Goal: Register for event/course: Sign up to attend an event or enroll in a course

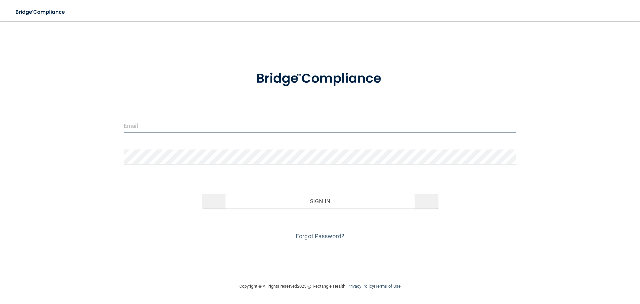
type input "[EMAIL_ADDRESS][DOMAIN_NAME]"
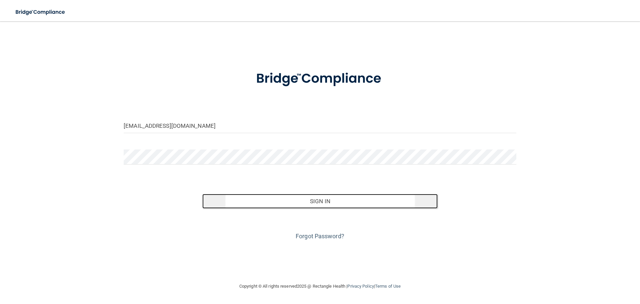
click at [326, 202] on button "Sign In" at bounding box center [320, 201] width 236 height 15
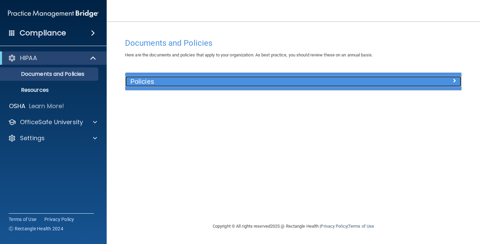
click at [141, 82] on h5 "Policies" at bounding box center [251, 81] width 242 height 7
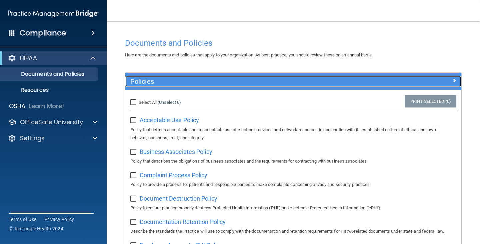
scroll to position [33, 0]
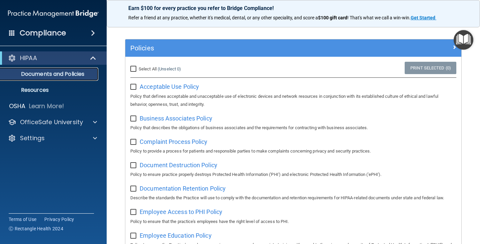
click at [45, 73] on p "Documents and Policies" at bounding box center [49, 74] width 91 height 7
click at [42, 89] on p "Resources" at bounding box center [49, 90] width 91 height 7
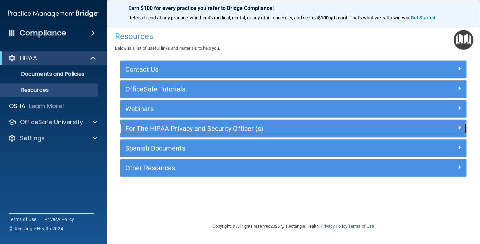
click at [146, 130] on h5 "For The HIPAA Privacy and Security Officer (s)" at bounding box center [250, 128] width 250 height 7
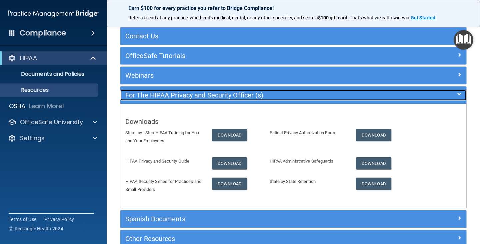
scroll to position [67, 0]
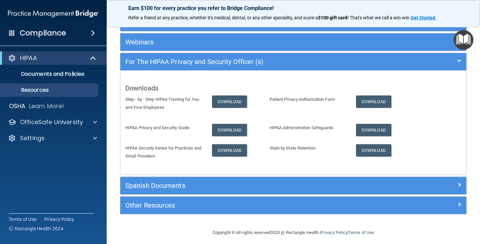
click at [93, 30] on span at bounding box center [93, 33] width 4 height 8
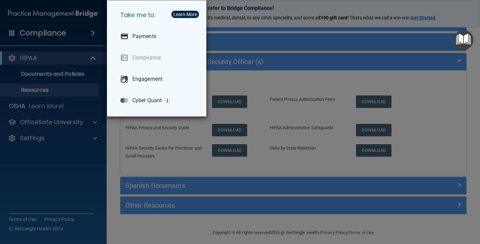
click at [76, 122] on div "Take me to: Payments Compliance Engagement Cyber Quant" at bounding box center [240, 122] width 480 height 244
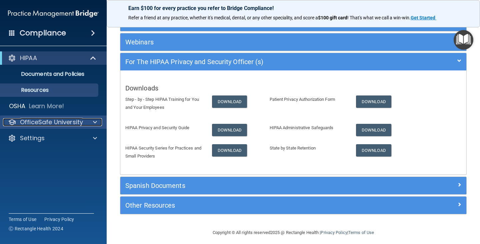
click at [96, 121] on span at bounding box center [95, 122] width 4 height 8
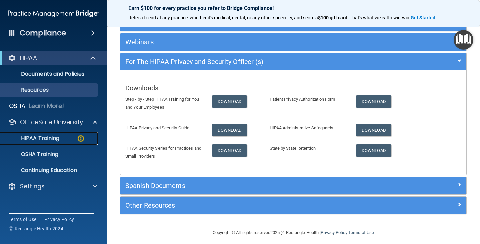
click at [49, 137] on p "HIPAA Training" at bounding box center [31, 138] width 55 height 7
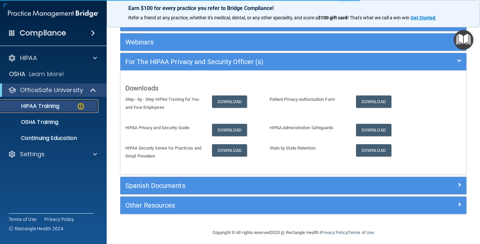
scroll to position [254, 0]
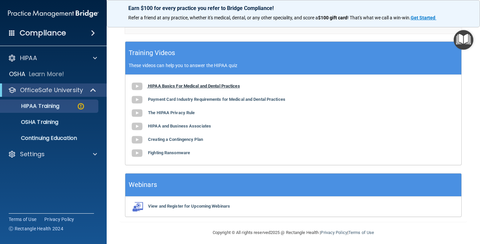
click at [137, 85] on img at bounding box center [136, 86] width 13 height 13
click at [135, 100] on img at bounding box center [136, 99] width 13 height 13
click at [141, 114] on img at bounding box center [136, 112] width 13 height 13
click at [138, 128] on img at bounding box center [136, 126] width 13 height 13
click at [137, 141] on img at bounding box center [136, 139] width 13 height 13
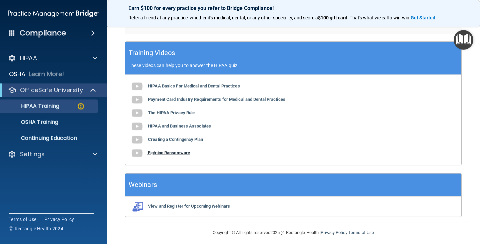
click at [138, 151] on img at bounding box center [136, 152] width 13 height 13
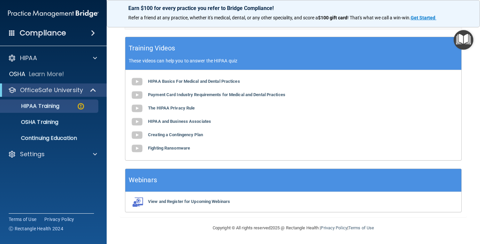
click at [227, 60] on p "These videos can help you to answer the HIPAA quiz" at bounding box center [294, 60] width 330 height 5
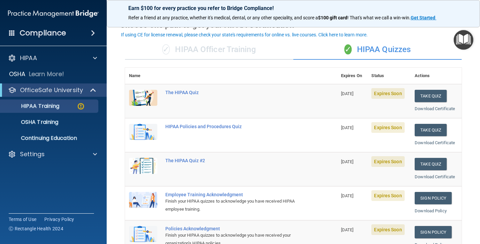
scroll to position [67, 0]
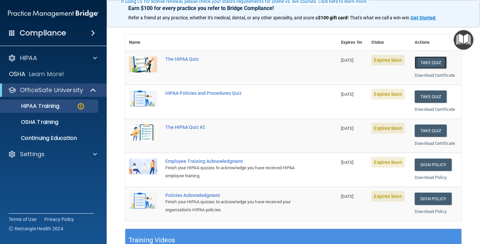
click at [427, 62] on button "Take Quiz" at bounding box center [431, 62] width 32 height 12
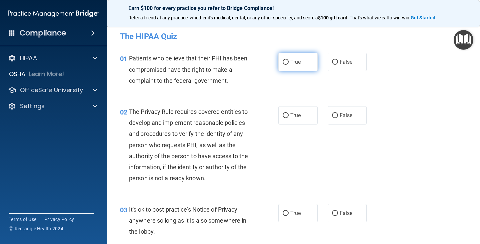
click at [285, 62] on input "True" at bounding box center [286, 62] width 6 height 5
radio input "true"
click at [285, 113] on input "True" at bounding box center [286, 115] width 6 height 5
radio input "true"
click at [335, 214] on label "False" at bounding box center [347, 213] width 39 height 18
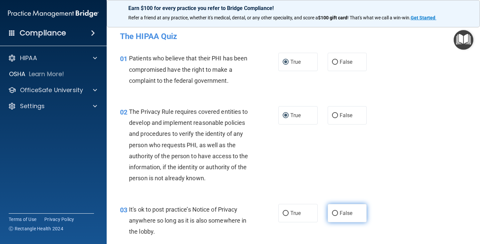
click at [335, 214] on input "False" at bounding box center [335, 213] width 6 height 5
radio input "true"
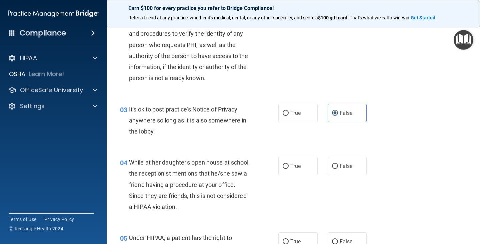
scroll to position [133, 0]
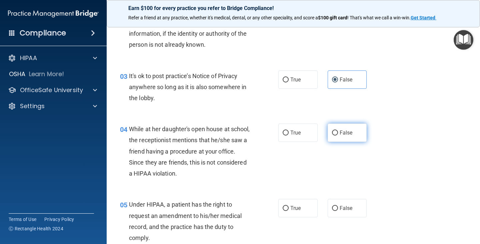
click at [332, 131] on input "False" at bounding box center [335, 132] width 6 height 5
radio input "true"
click at [332, 208] on input "False" at bounding box center [335, 208] width 6 height 5
radio input "true"
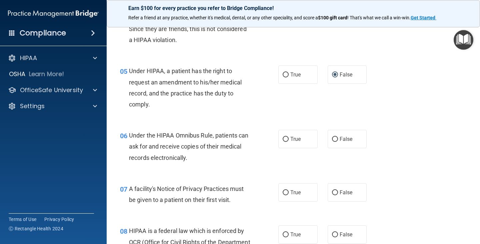
scroll to position [300, 0]
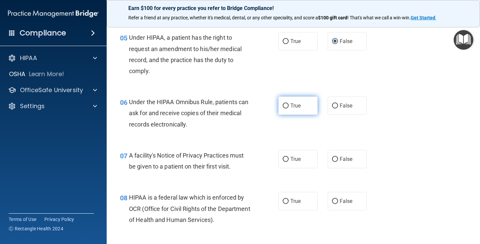
click at [283, 105] on input "True" at bounding box center [286, 105] width 6 height 5
radio input "true"
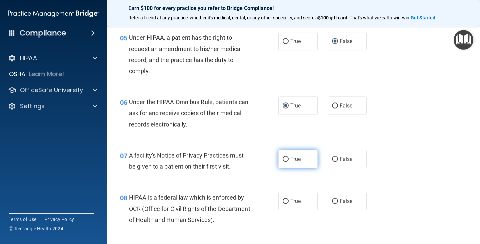
click at [283, 159] on input "True" at bounding box center [286, 159] width 6 height 5
radio input "true"
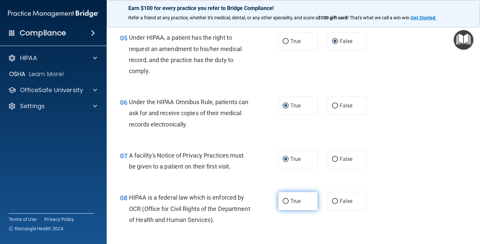
click at [283, 201] on input "True" at bounding box center [286, 201] width 6 height 5
radio input "true"
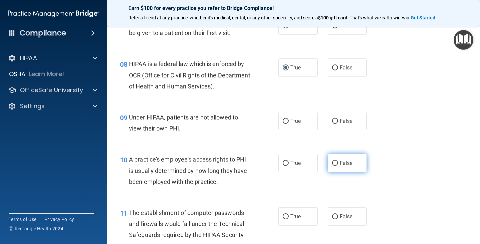
scroll to position [467, 0]
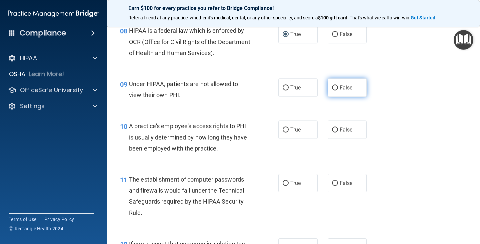
click at [332, 89] on input "False" at bounding box center [335, 87] width 6 height 5
radio input "true"
click at [334, 129] on input "False" at bounding box center [335, 129] width 6 height 5
radio input "true"
click at [283, 181] on input "True" at bounding box center [286, 183] width 6 height 5
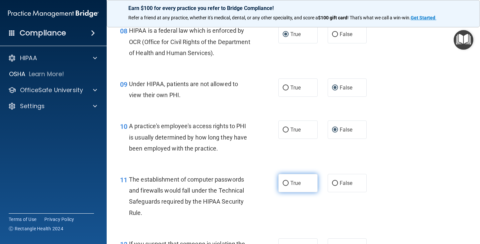
radio input "true"
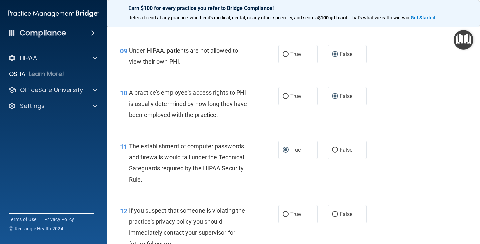
scroll to position [534, 0]
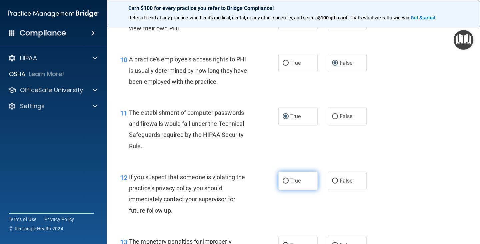
click at [283, 180] on input "True" at bounding box center [286, 180] width 6 height 5
radio input "true"
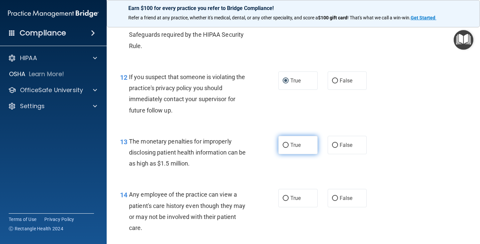
scroll to position [701, 0]
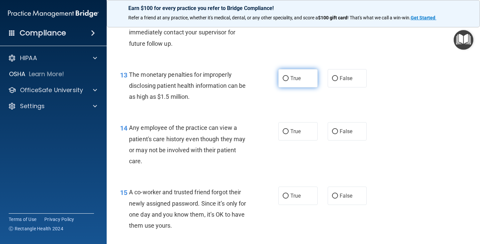
click at [283, 76] on input "True" at bounding box center [286, 78] width 6 height 5
radio input "true"
click at [335, 129] on input "False" at bounding box center [335, 131] width 6 height 5
radio input "true"
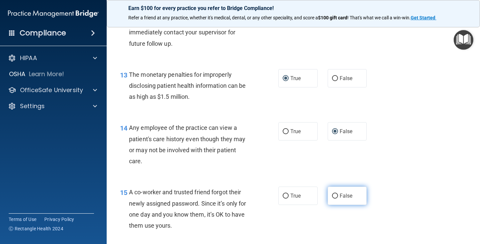
click at [332, 195] on input "False" at bounding box center [335, 195] width 6 height 5
radio input "true"
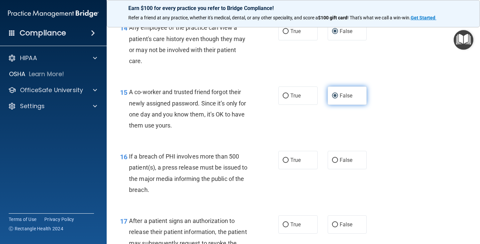
scroll to position [834, 0]
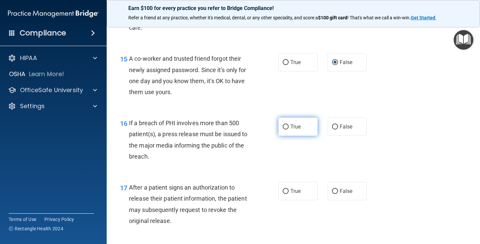
click at [284, 126] on input "True" at bounding box center [286, 126] width 6 height 5
radio input "true"
click at [284, 190] on input "True" at bounding box center [286, 191] width 6 height 5
radio input "true"
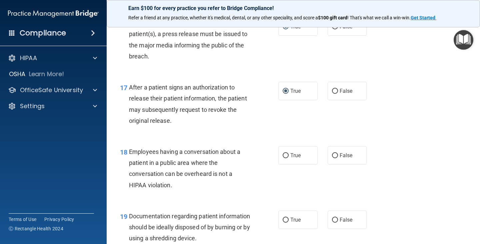
scroll to position [967, 0]
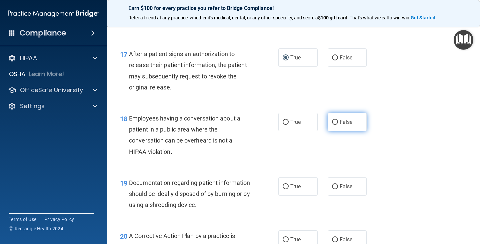
click at [334, 121] on input "False" at bounding box center [335, 122] width 6 height 5
radio input "true"
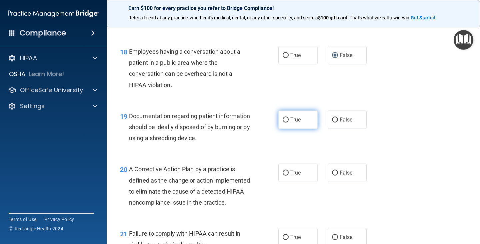
click at [285, 117] on input "True" at bounding box center [286, 119] width 6 height 5
radio input "true"
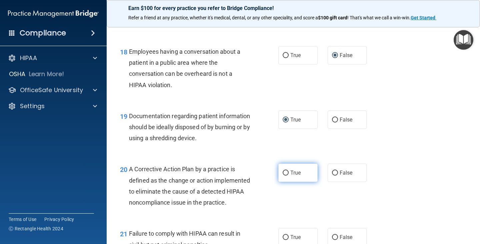
click at [283, 170] on input "True" at bounding box center [286, 172] width 6 height 5
radio input "true"
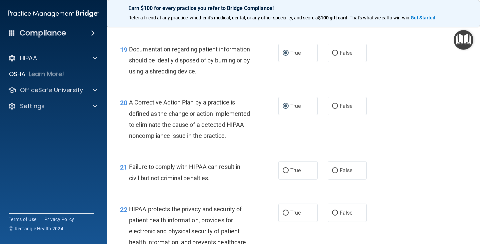
scroll to position [1168, 0]
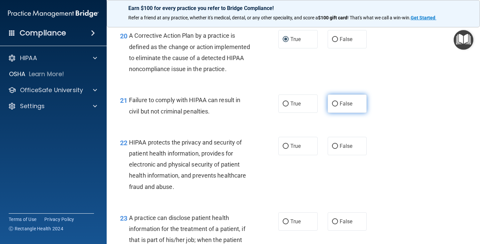
click at [328, 113] on label "False" at bounding box center [347, 103] width 39 height 18
click at [332, 106] on input "False" at bounding box center [335, 103] width 6 height 5
radio input "true"
drag, startPoint x: 283, startPoint y: 158, endPoint x: 292, endPoint y: 165, distance: 11.2
click at [284, 149] on input "True" at bounding box center [286, 146] width 6 height 5
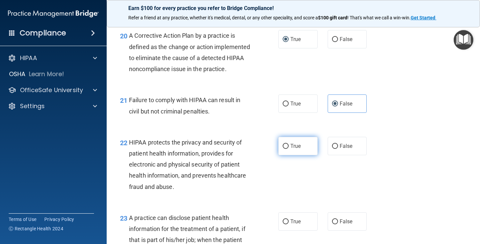
radio input "true"
click at [332, 224] on input "False" at bounding box center [335, 221] width 6 height 5
radio input "true"
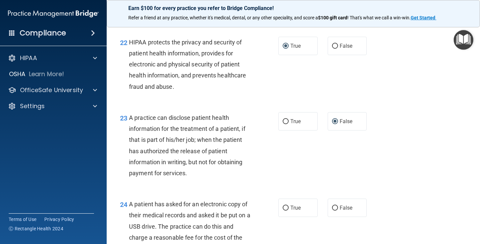
scroll to position [1334, 0]
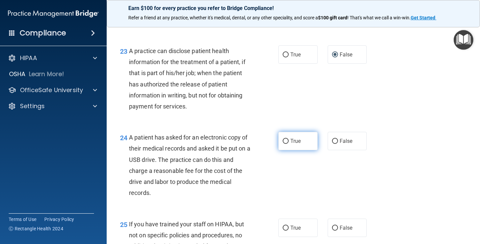
click at [284, 144] on input "True" at bounding box center [286, 141] width 6 height 5
radio input "true"
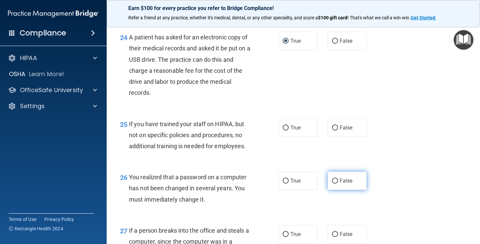
scroll to position [1468, 0]
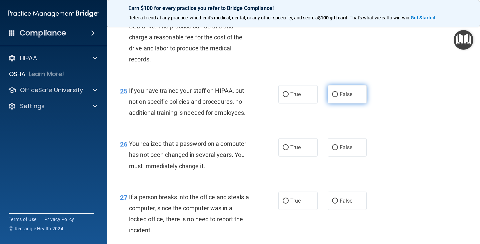
click at [333, 97] on input "False" at bounding box center [335, 94] width 6 height 5
radio input "true"
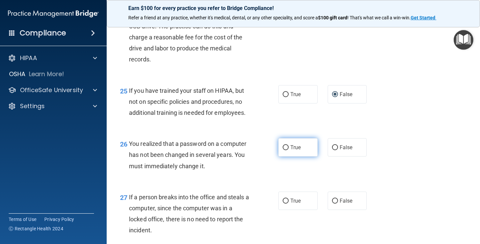
click at [286, 150] on input "True" at bounding box center [286, 147] width 6 height 5
radio input "true"
click at [332, 203] on input "False" at bounding box center [335, 200] width 6 height 5
radio input "true"
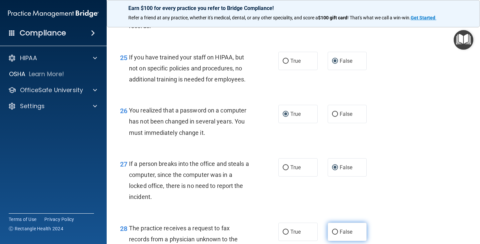
scroll to position [1568, 0]
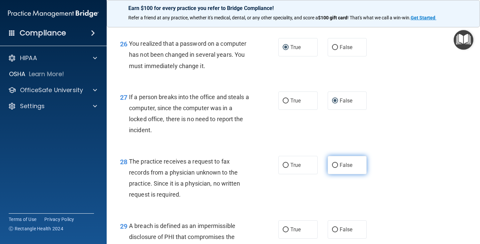
click at [332, 168] on input "False" at bounding box center [335, 165] width 6 height 5
radio input "true"
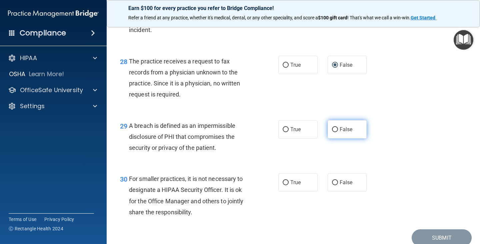
scroll to position [1701, 0]
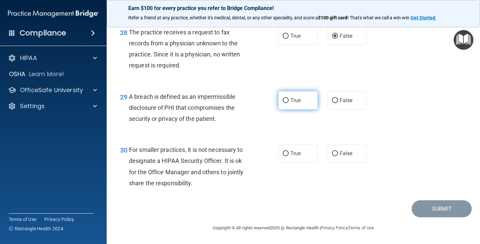
click at [283, 103] on input "True" at bounding box center [286, 100] width 6 height 5
radio input "true"
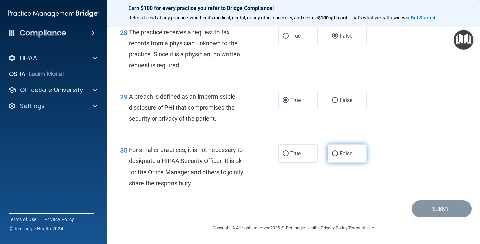
click at [332, 156] on input "False" at bounding box center [335, 153] width 6 height 5
radio input "true"
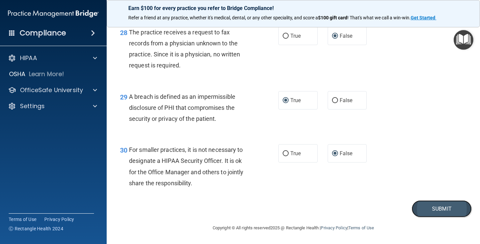
click at [427, 215] on button "Submit" at bounding box center [442, 208] width 60 height 17
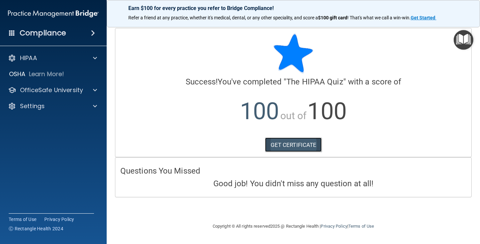
click at [290, 145] on link "GET CERTIFICATE" at bounding box center [293, 144] width 57 height 15
click at [97, 57] on div at bounding box center [94, 58] width 17 height 8
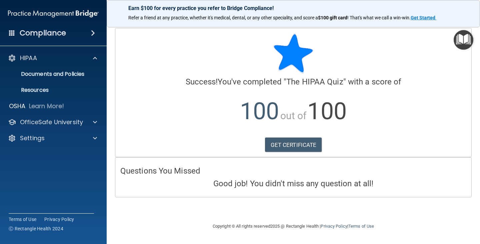
click at [95, 32] on span at bounding box center [93, 33] width 4 height 8
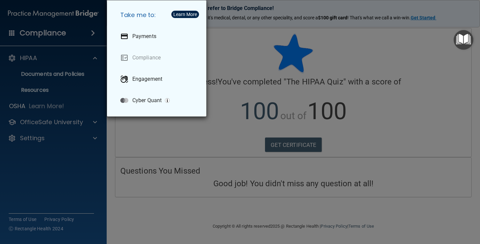
click at [48, 118] on div "Take me to: Payments Compliance Engagement Cyber Quant" at bounding box center [240, 122] width 480 height 244
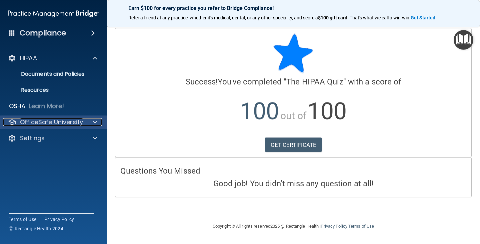
click at [98, 121] on div at bounding box center [94, 122] width 17 height 8
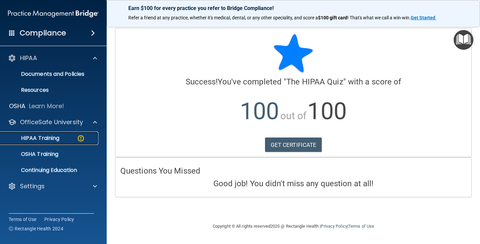
click at [62, 136] on div "HIPAA Training" at bounding box center [49, 138] width 91 height 7
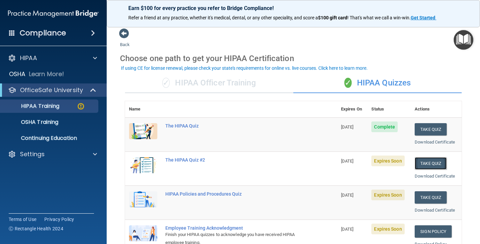
click at [425, 161] on button "Take Quiz" at bounding box center [431, 163] width 32 height 12
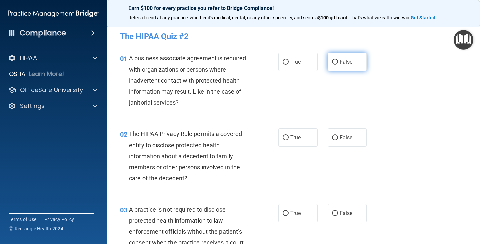
click at [332, 62] on input "False" at bounding box center [335, 62] width 6 height 5
radio input "true"
click at [283, 138] on input "True" at bounding box center [286, 137] width 6 height 5
radio input "true"
click at [334, 213] on input "False" at bounding box center [335, 213] width 6 height 5
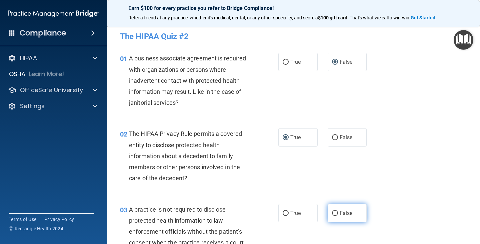
radio input "true"
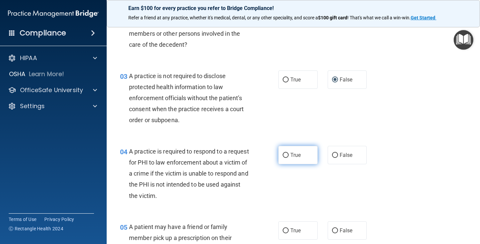
click at [283, 155] on input "True" at bounding box center [286, 155] width 6 height 5
radio input "true"
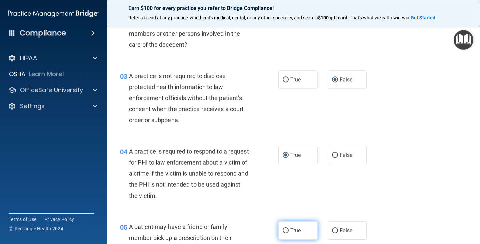
click at [283, 230] on input "True" at bounding box center [286, 230] width 6 height 5
radio input "true"
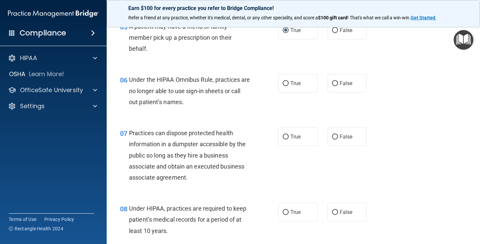
scroll to position [367, 0]
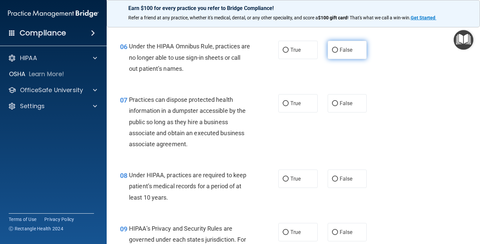
click at [332, 50] on input "False" at bounding box center [335, 50] width 6 height 5
radio input "true"
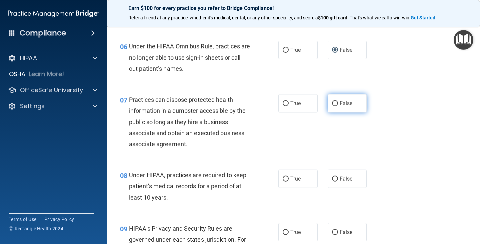
click at [332, 102] on input "False" at bounding box center [335, 103] width 6 height 5
radio input "true"
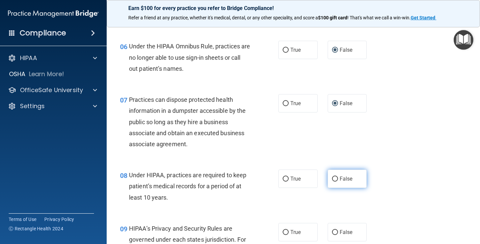
click at [332, 179] on input "False" at bounding box center [335, 178] width 6 height 5
radio input "true"
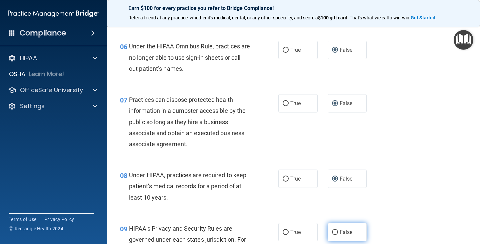
click at [332, 231] on input "False" at bounding box center [335, 232] width 6 height 5
radio input "true"
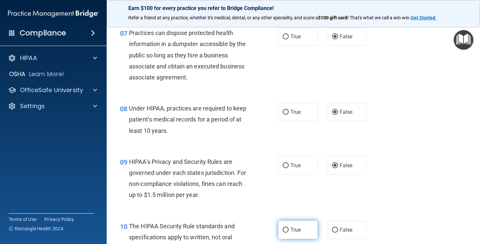
scroll to position [500, 0]
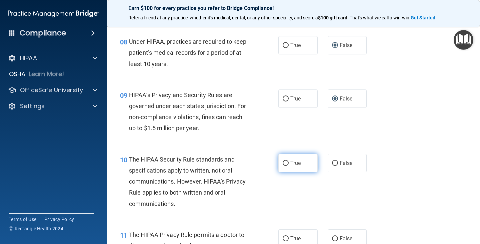
click at [283, 163] on input "True" at bounding box center [286, 163] width 6 height 5
radio input "true"
click at [283, 238] on input "True" at bounding box center [286, 238] width 6 height 5
radio input "true"
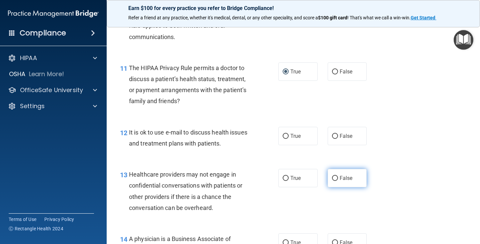
scroll to position [701, 0]
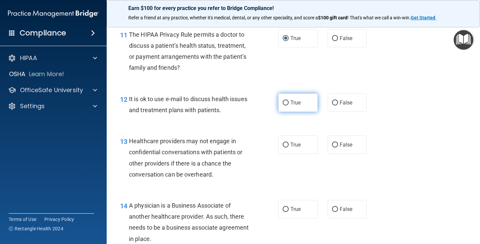
drag, startPoint x: 281, startPoint y: 104, endPoint x: 284, endPoint y: 108, distance: 5.5
click at [283, 104] on input "True" at bounding box center [286, 102] width 6 height 5
radio input "true"
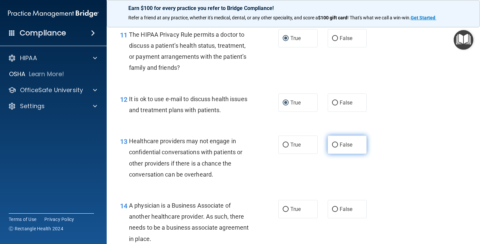
click at [332, 145] on input "False" at bounding box center [335, 144] width 6 height 5
radio input "true"
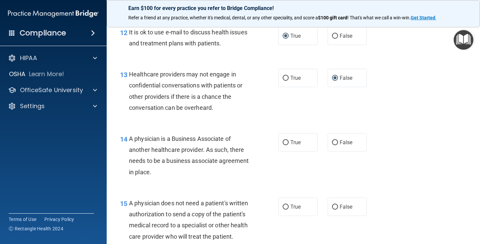
scroll to position [834, 0]
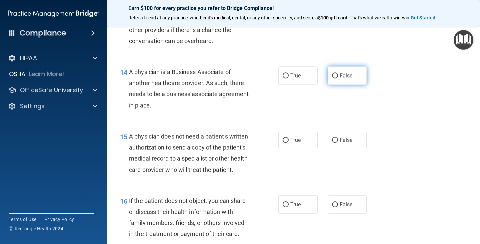
click at [333, 77] on input "False" at bounding box center [335, 75] width 6 height 5
radio input "true"
drag, startPoint x: 282, startPoint y: 140, endPoint x: 281, endPoint y: 159, distance: 18.8
click at [283, 140] on input "True" at bounding box center [286, 140] width 6 height 5
radio input "true"
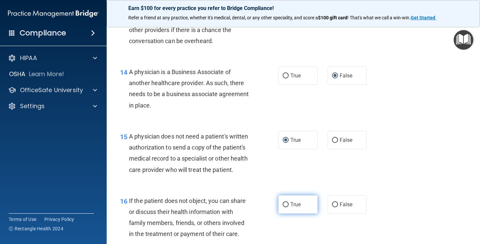
click at [285, 207] on input "True" at bounding box center [286, 204] width 6 height 5
radio input "true"
click at [285, 212] on label "True" at bounding box center [298, 204] width 39 height 18
click at [285, 207] on input "True" at bounding box center [286, 204] width 6 height 5
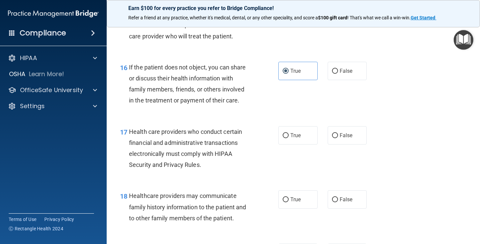
scroll to position [1001, 0]
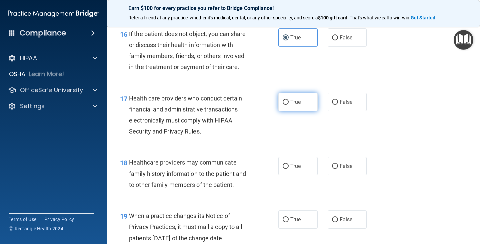
click at [284, 105] on input "True" at bounding box center [286, 102] width 6 height 5
radio input "true"
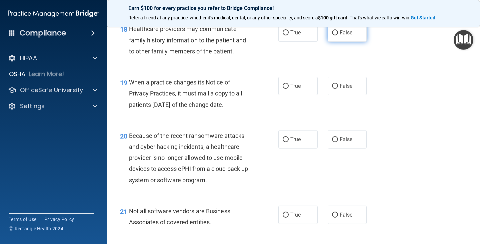
click at [332, 35] on input "False" at bounding box center [335, 32] width 6 height 5
radio input "true"
click at [333, 89] on input "False" at bounding box center [335, 86] width 6 height 5
radio input "true"
click at [332, 142] on input "False" at bounding box center [335, 139] width 6 height 5
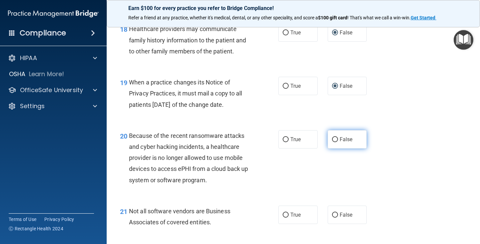
radio input "true"
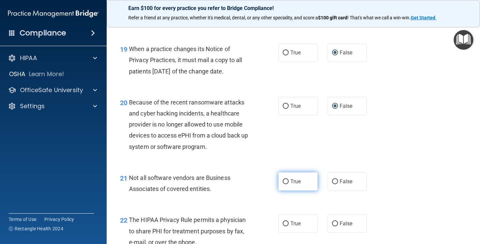
scroll to position [1201, 0]
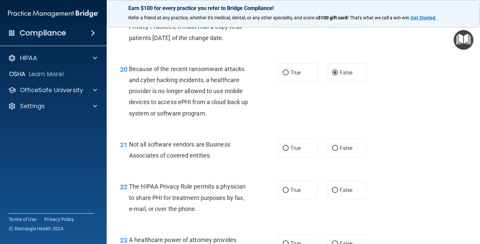
drag, startPoint x: 284, startPoint y: 84, endPoint x: 283, endPoint y: 99, distance: 15.3
click at [284, 75] on input "True" at bounding box center [286, 72] width 6 height 5
radio input "true"
radio input "false"
click at [285, 151] on input "True" at bounding box center [286, 148] width 6 height 5
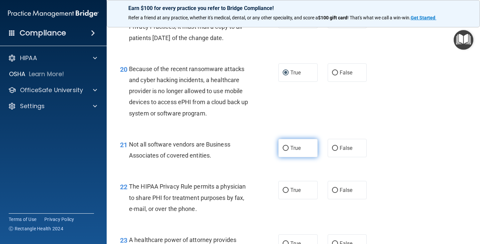
radio input "true"
click at [334, 75] on input "False" at bounding box center [335, 72] width 6 height 5
radio input "true"
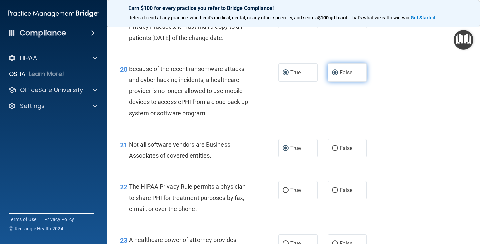
radio input "false"
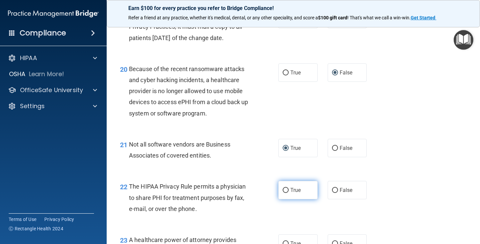
click at [285, 193] on input "True" at bounding box center [286, 190] width 6 height 5
radio input "true"
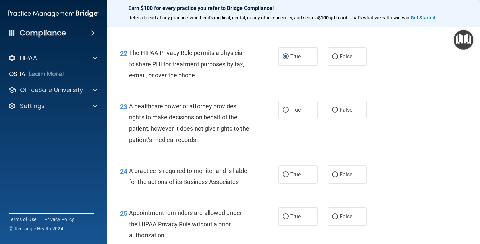
scroll to position [1368, 0]
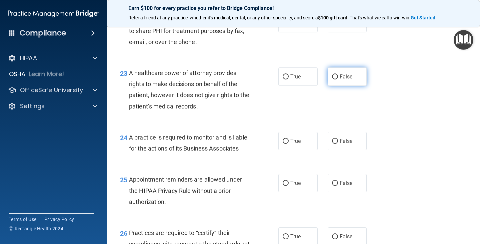
click at [332, 79] on input "False" at bounding box center [335, 76] width 6 height 5
radio input "true"
click at [334, 144] on input "False" at bounding box center [335, 141] width 6 height 5
radio input "true"
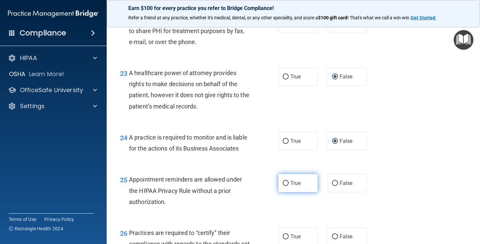
click at [284, 186] on input "True" at bounding box center [286, 183] width 6 height 5
radio input "true"
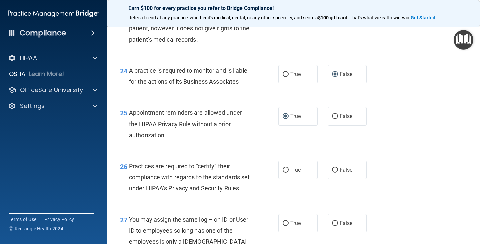
scroll to position [1468, 0]
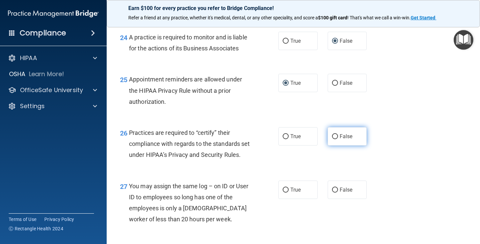
click at [332, 139] on input "False" at bounding box center [335, 136] width 6 height 5
radio input "true"
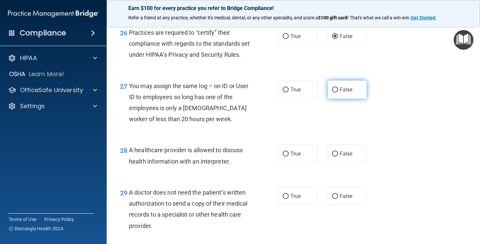
click at [332, 92] on input "False" at bounding box center [335, 89] width 6 height 5
radio input "true"
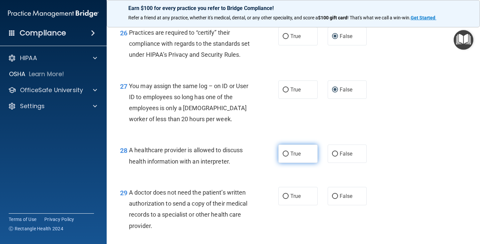
click at [283, 156] on input "True" at bounding box center [286, 153] width 6 height 5
radio input "true"
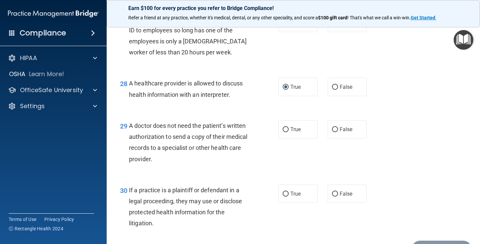
scroll to position [1668, 0]
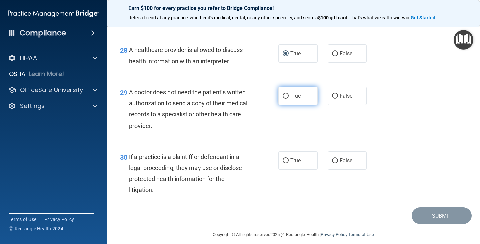
click at [285, 99] on input "True" at bounding box center [286, 96] width 6 height 5
radio input "true"
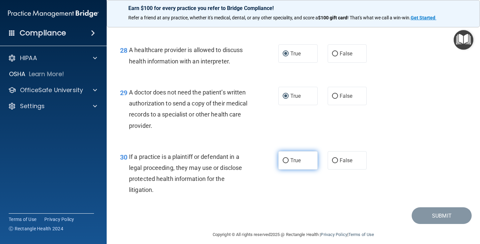
click at [283, 163] on input "True" at bounding box center [286, 160] width 6 height 5
radio input "true"
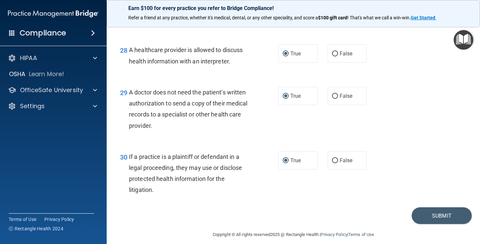
scroll to position [1708, 0]
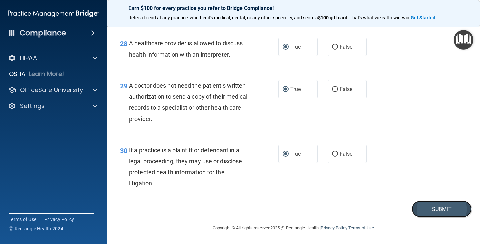
click at [428, 206] on button "Submit" at bounding box center [442, 208] width 60 height 17
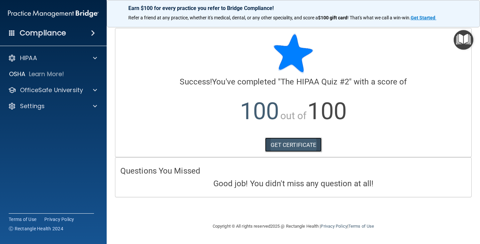
click at [299, 144] on link "GET CERTIFICATE" at bounding box center [293, 144] width 57 height 15
click at [93, 32] on span at bounding box center [93, 33] width 4 height 8
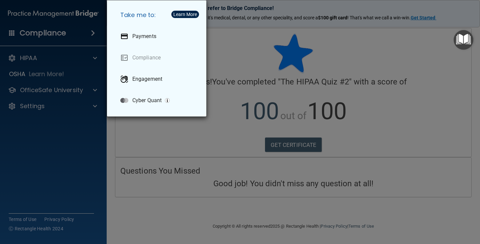
click at [96, 61] on div "Take me to: Payments Compliance Engagement Cyber Quant" at bounding box center [240, 122] width 480 height 244
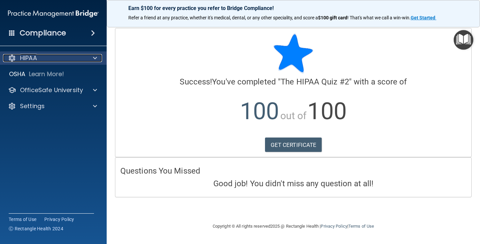
click at [96, 58] on span at bounding box center [95, 58] width 4 height 8
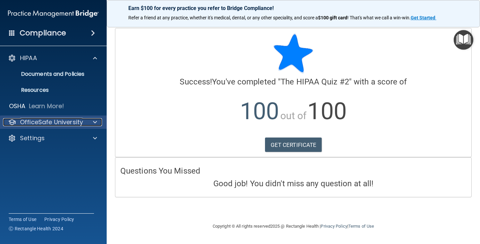
click at [94, 121] on span at bounding box center [95, 122] width 4 height 8
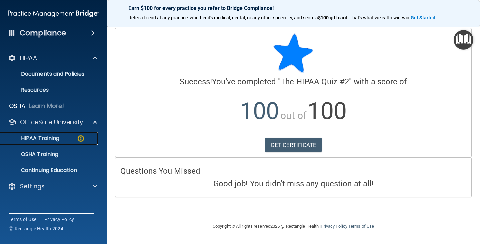
click at [58, 137] on p "HIPAA Training" at bounding box center [31, 138] width 55 height 7
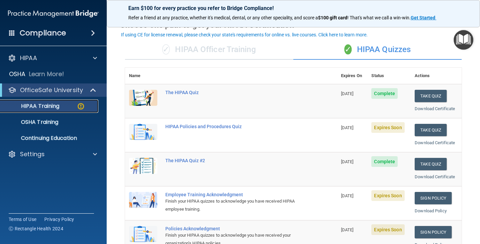
scroll to position [67, 0]
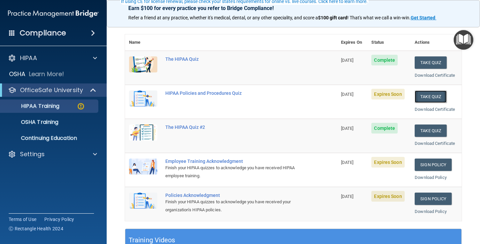
click at [429, 95] on button "Take Quiz" at bounding box center [431, 96] width 32 height 12
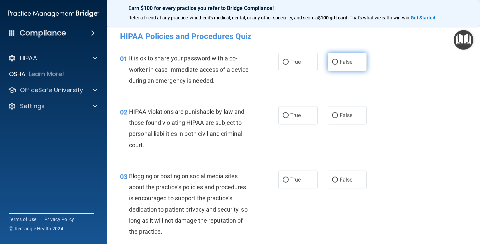
click at [333, 60] on input "False" at bounding box center [335, 62] width 6 height 5
radio input "true"
click at [283, 114] on input "True" at bounding box center [286, 115] width 6 height 5
radio input "true"
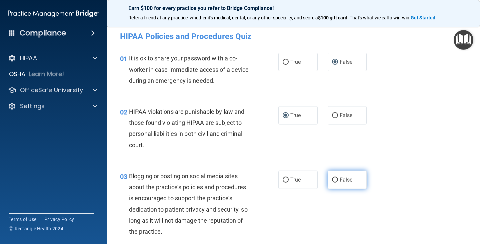
click at [333, 180] on input "False" at bounding box center [335, 179] width 6 height 5
radio input "true"
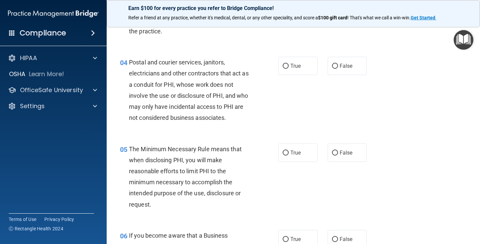
scroll to position [234, 0]
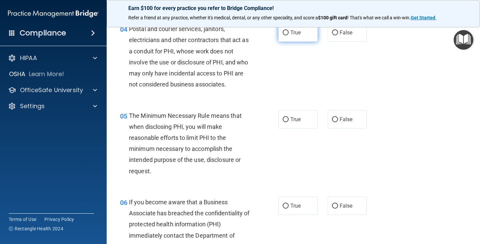
click at [285, 33] on input "True" at bounding box center [286, 32] width 6 height 5
radio input "true"
click at [283, 120] on input "True" at bounding box center [286, 119] width 6 height 5
radio input "true"
click at [333, 204] on input "False" at bounding box center [335, 205] width 6 height 5
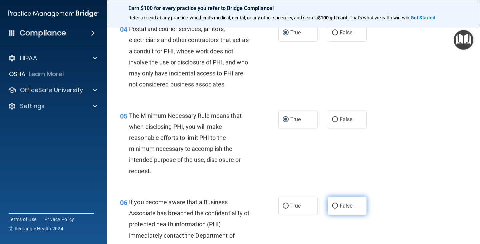
radio input "true"
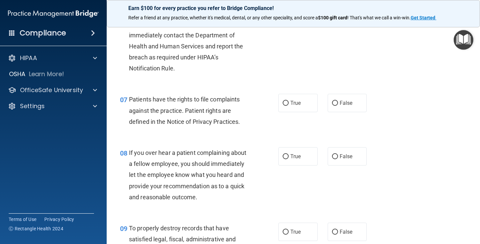
scroll to position [467, 0]
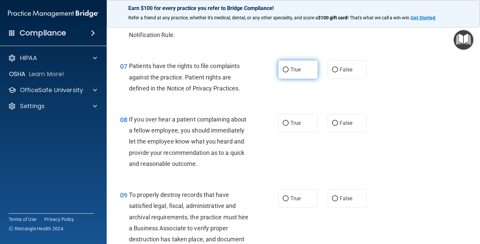
click at [284, 68] on input "True" at bounding box center [286, 69] width 6 height 5
radio input "true"
drag, startPoint x: 334, startPoint y: 122, endPoint x: 337, endPoint y: 141, distance: 19.6
click at [335, 121] on input "False" at bounding box center [335, 123] width 6 height 5
radio input "true"
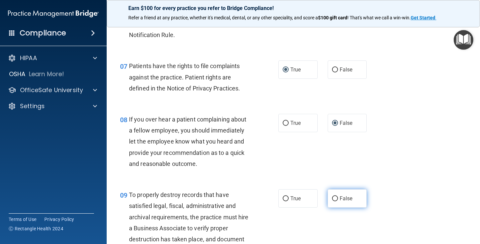
click at [334, 198] on input "False" at bounding box center [335, 198] width 6 height 5
radio input "true"
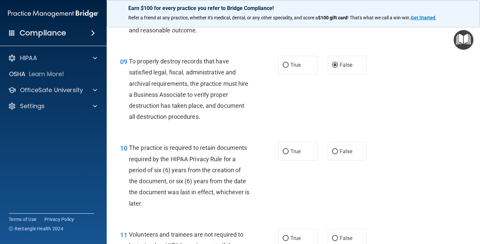
scroll to position [634, 0]
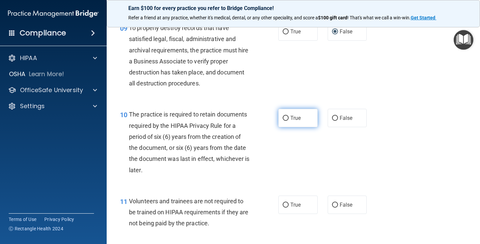
click at [280, 116] on label "True" at bounding box center [298, 118] width 39 height 18
click at [283, 116] on input "True" at bounding box center [286, 118] width 6 height 5
radio input "true"
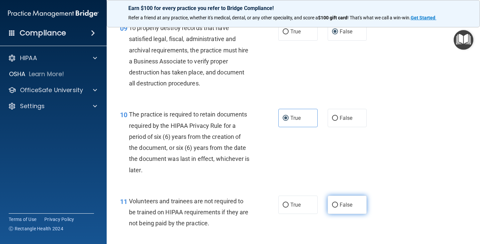
click at [332, 203] on input "False" at bounding box center [335, 204] width 6 height 5
radio input "true"
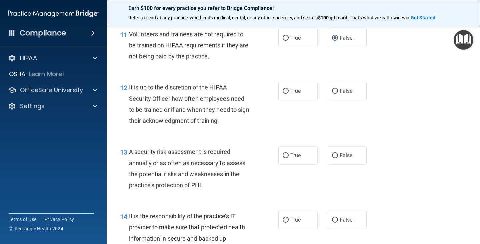
scroll to position [834, 0]
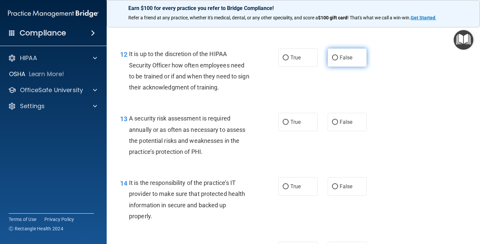
click at [335, 56] on input "False" at bounding box center [335, 57] width 6 height 5
radio input "true"
click at [284, 123] on input "True" at bounding box center [286, 122] width 6 height 5
radio input "true"
click at [332, 187] on input "False" at bounding box center [335, 186] width 6 height 5
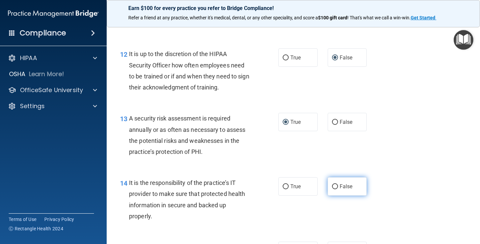
radio input "true"
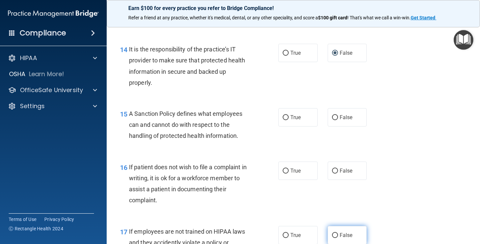
scroll to position [1034, 0]
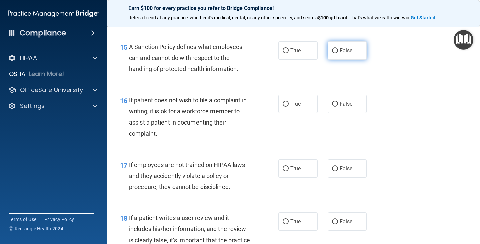
click at [332, 50] on input "False" at bounding box center [335, 50] width 6 height 5
radio input "true"
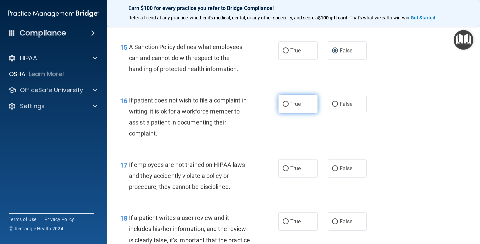
click at [280, 103] on label "True" at bounding box center [298, 104] width 39 height 18
click at [283, 103] on input "True" at bounding box center [286, 104] width 6 height 5
radio input "true"
click at [333, 167] on input "False" at bounding box center [335, 168] width 6 height 5
radio input "true"
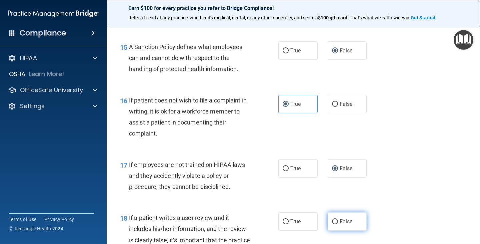
click at [332, 221] on input "False" at bounding box center [335, 221] width 6 height 5
radio input "true"
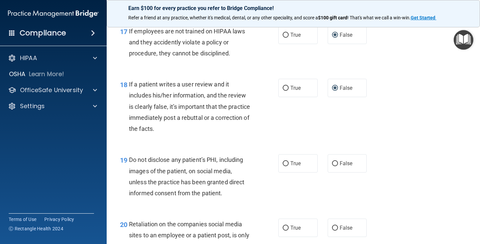
scroll to position [1201, 0]
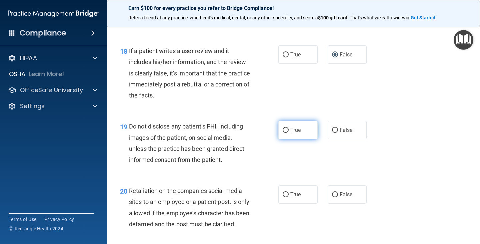
click at [286, 128] on label "True" at bounding box center [298, 130] width 39 height 18
click at [283, 129] on input "True" at bounding box center [286, 130] width 6 height 5
radio input "true"
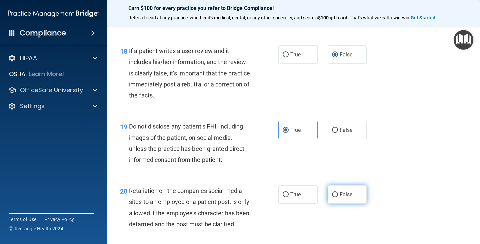
click at [332, 195] on input "False" at bounding box center [335, 194] width 6 height 5
radio input "true"
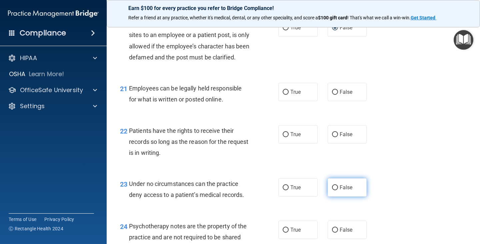
scroll to position [1401, 0]
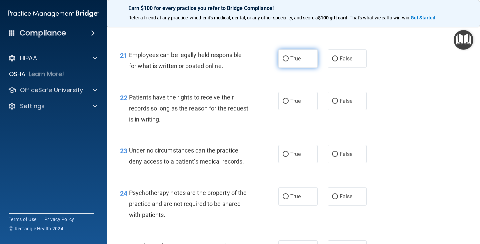
click at [283, 61] on input "True" at bounding box center [286, 58] width 6 height 5
radio input "true"
click at [332, 104] on input "False" at bounding box center [335, 101] width 6 height 5
radio input "true"
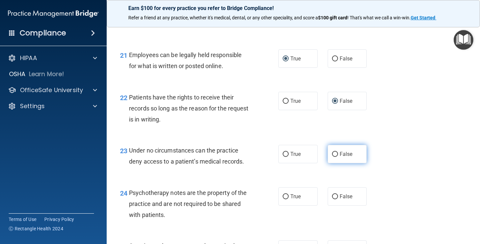
click at [333, 157] on input "False" at bounding box center [335, 154] width 6 height 5
radio input "true"
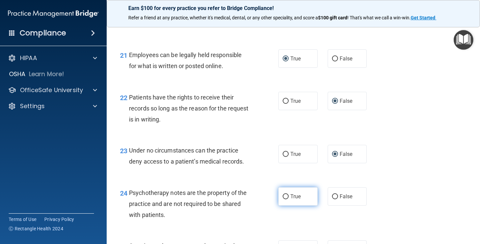
click at [284, 199] on input "True" at bounding box center [286, 196] width 6 height 5
radio input "true"
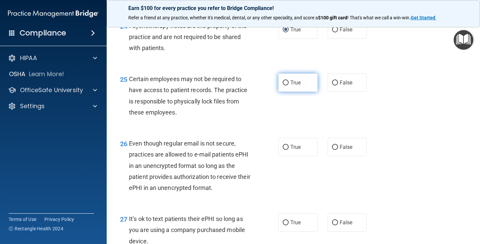
scroll to position [1601, 0]
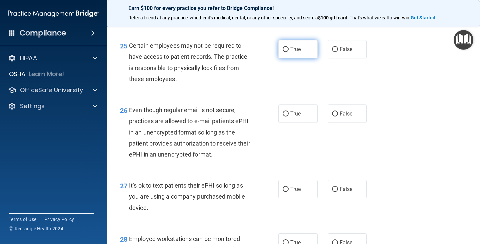
click at [284, 52] on input "True" at bounding box center [286, 49] width 6 height 5
radio input "true"
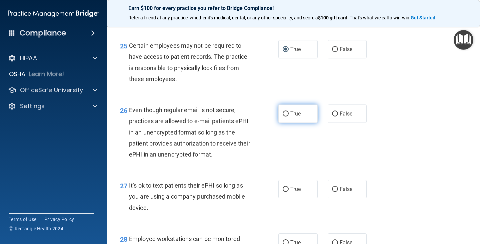
click at [283, 116] on input "True" at bounding box center [286, 113] width 6 height 5
radio input "true"
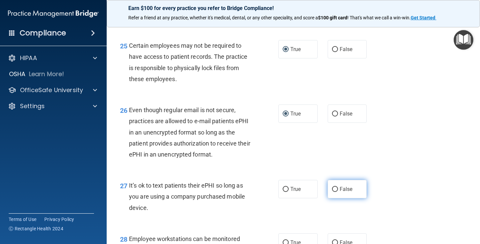
click at [332, 192] on input "False" at bounding box center [335, 189] width 6 height 5
radio input "true"
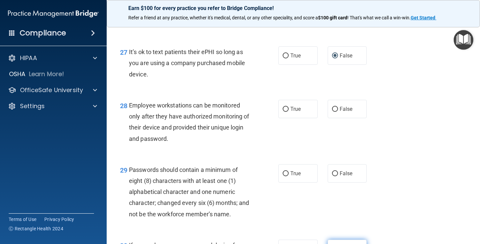
scroll to position [1801, 0]
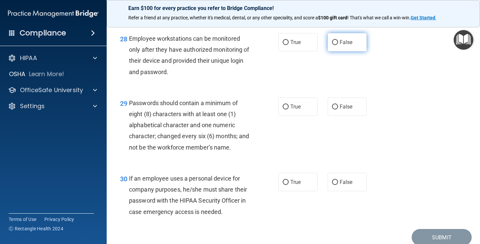
click at [332, 45] on input "False" at bounding box center [335, 42] width 6 height 5
radio input "true"
click at [283, 109] on input "True" at bounding box center [286, 106] width 6 height 5
radio input "true"
click at [332, 185] on input "False" at bounding box center [335, 182] width 6 height 5
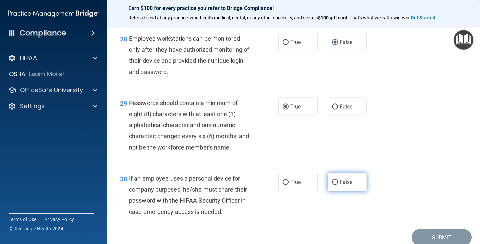
radio input "true"
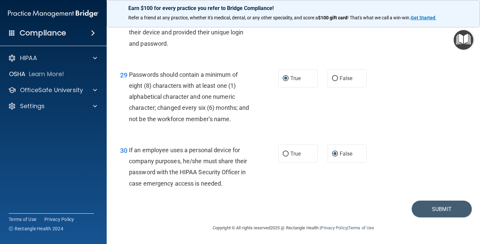
scroll to position [1841, 0]
click at [433, 207] on button "Submit" at bounding box center [442, 208] width 60 height 17
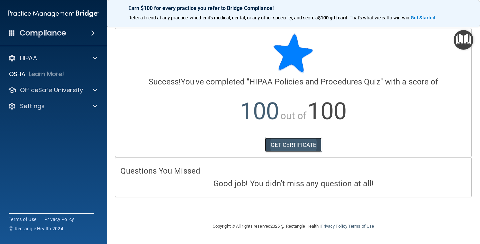
click at [297, 142] on link "GET CERTIFICATE" at bounding box center [293, 144] width 57 height 15
click at [97, 58] on span at bounding box center [95, 58] width 4 height 8
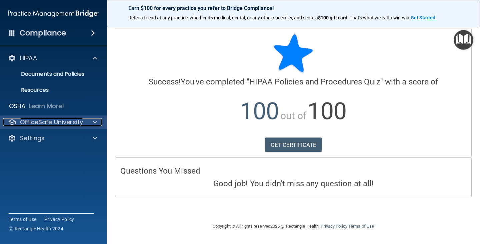
click at [94, 122] on span at bounding box center [95, 122] width 4 height 8
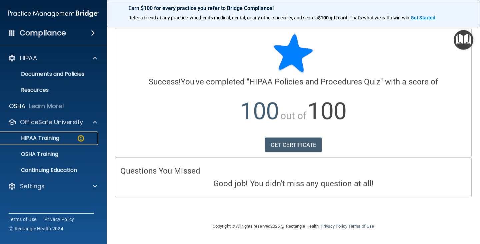
click at [49, 133] on link "HIPAA Training" at bounding box center [45, 137] width 105 height 13
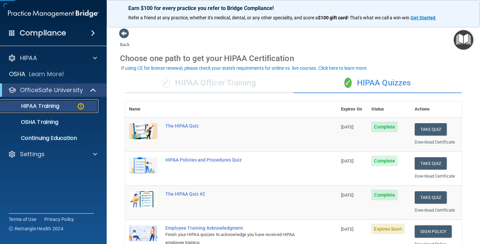
scroll to position [67, 0]
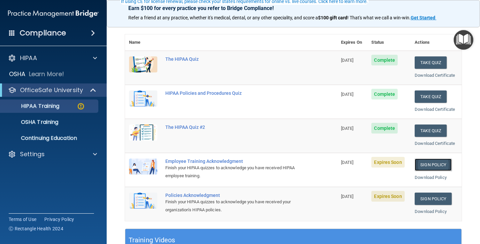
click at [430, 164] on link "Sign Policy" at bounding box center [433, 164] width 37 height 12
click at [432, 198] on link "Sign Policy" at bounding box center [433, 198] width 37 height 12
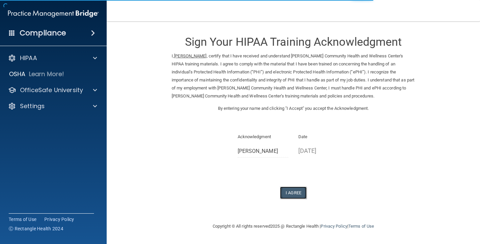
click at [296, 193] on button "I Agree" at bounding box center [293, 192] width 27 height 12
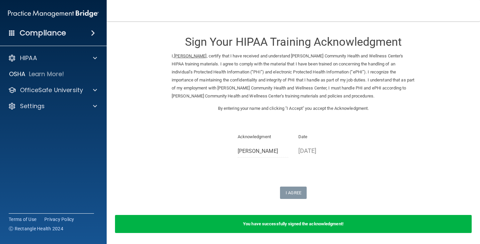
scroll to position [24, 0]
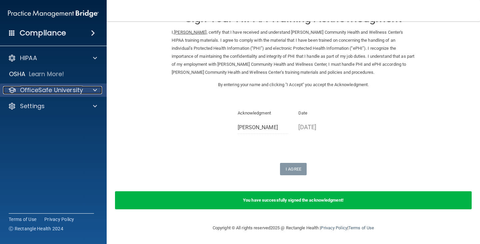
click at [95, 89] on span at bounding box center [95, 90] width 4 height 8
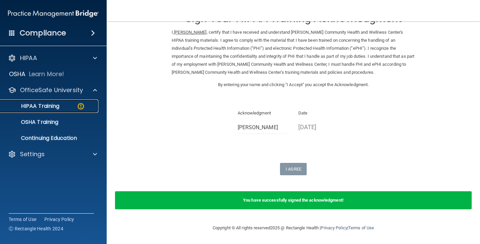
click at [52, 105] on p "HIPAA Training" at bounding box center [31, 106] width 55 height 7
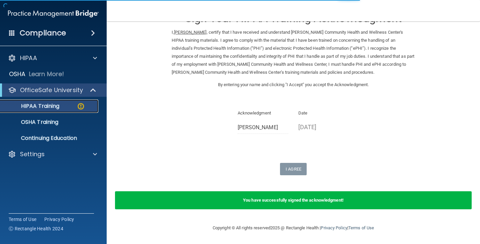
scroll to position [259, 0]
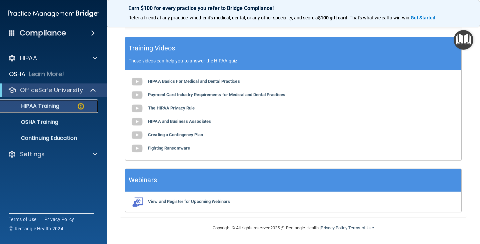
click at [45, 107] on p "HIPAA Training" at bounding box center [31, 106] width 55 height 7
click at [46, 105] on p "HIPAA Training" at bounding box center [31, 106] width 55 height 7
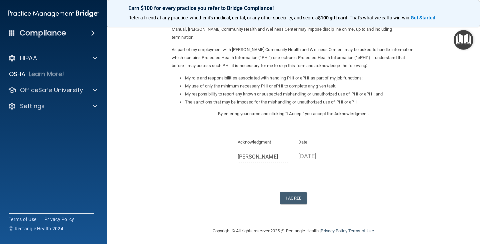
scroll to position [70, 0]
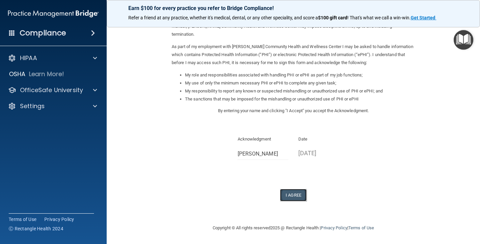
click at [299, 197] on button "I Agree" at bounding box center [293, 195] width 27 height 12
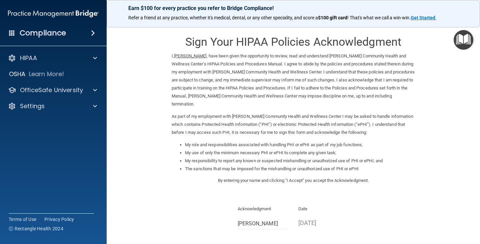
scroll to position [96, 0]
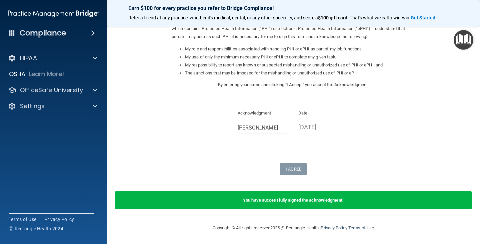
click at [325, 202] on b "You have successfully signed the acknowledgment!" at bounding box center [293, 199] width 101 height 5
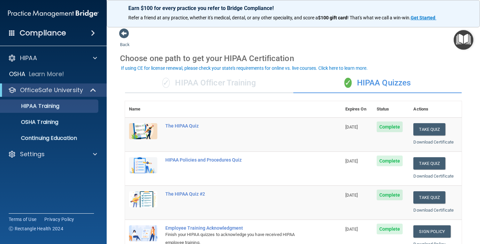
click at [213, 81] on div "✓ HIPAA Officer Training" at bounding box center [209, 83] width 168 height 20
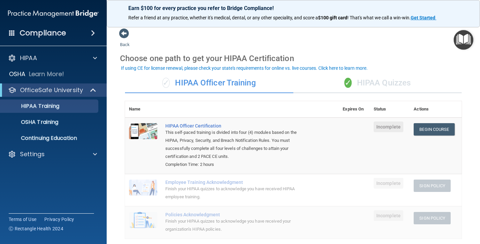
click at [370, 80] on div "✓ HIPAA Quizzes" at bounding box center [378, 83] width 168 height 20
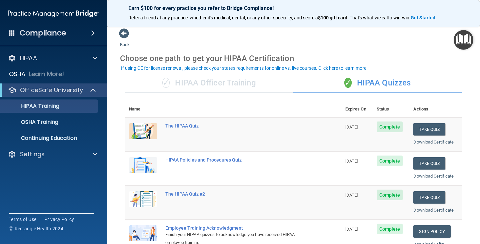
click at [91, 13] on img at bounding box center [53, 13] width 91 height 13
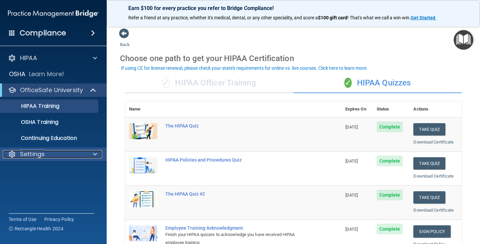
click at [91, 153] on div at bounding box center [94, 154] width 17 height 8
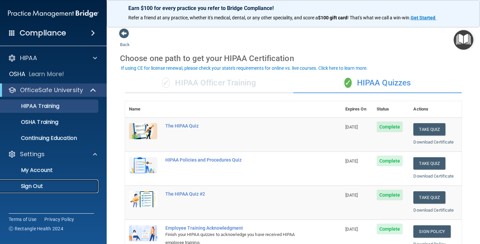
click at [27, 184] on p "Sign Out" at bounding box center [49, 186] width 91 height 7
